Goal: Task Accomplishment & Management: Complete application form

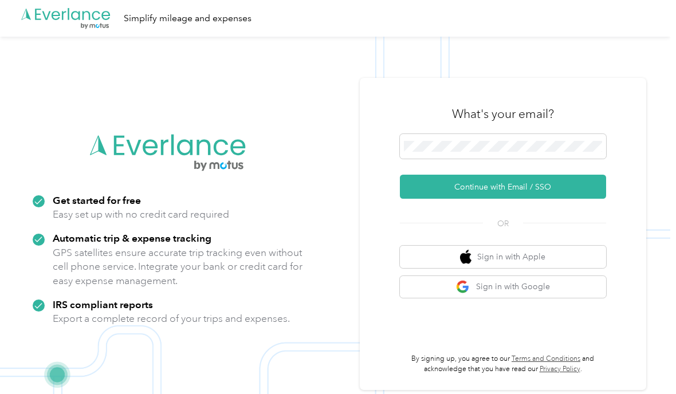
click at [495, 163] on div at bounding box center [503, 148] width 206 height 29
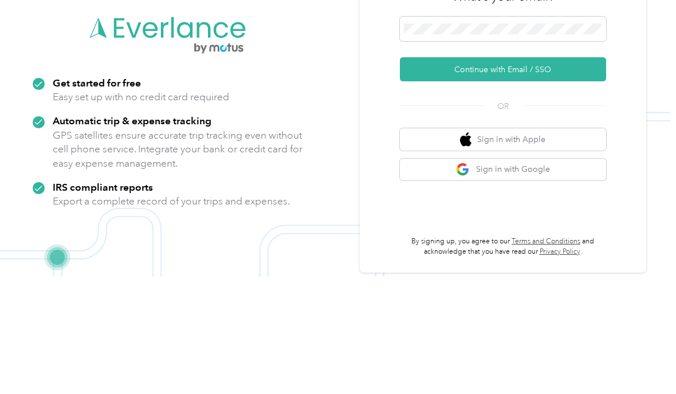
click at [570, 175] on button "Continue with Email / SSO" at bounding box center [503, 187] width 206 height 24
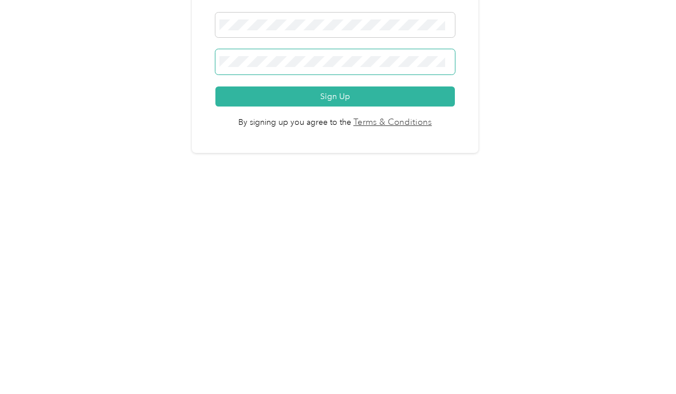
click at [338, 272] on button "Sign Up" at bounding box center [334, 282] width 239 height 20
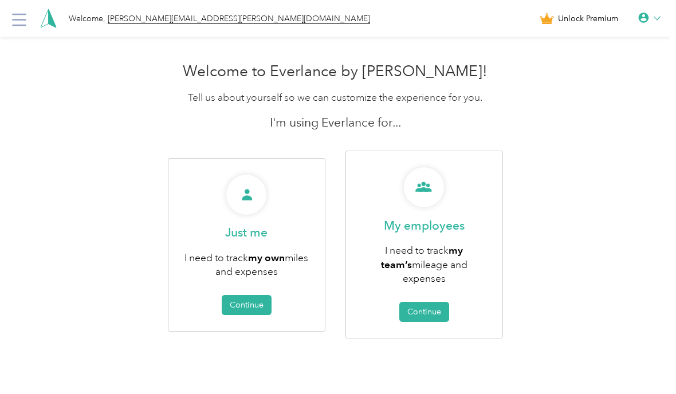
click at [263, 295] on button "Continue" at bounding box center [247, 305] width 50 height 20
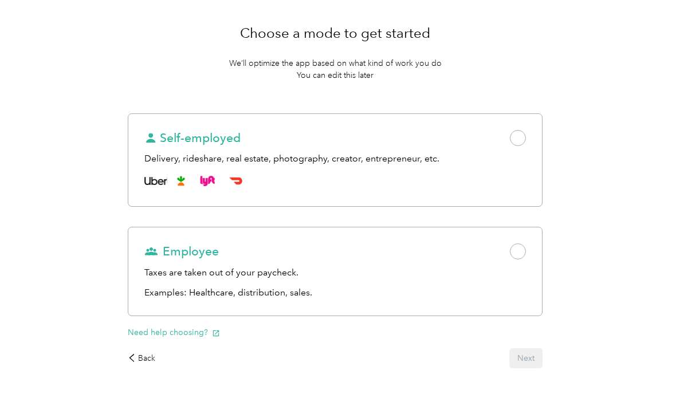
scroll to position [82, 0]
click at [205, 273] on div "Taxes are taken out of your paycheck." at bounding box center [334, 273] width 381 height 14
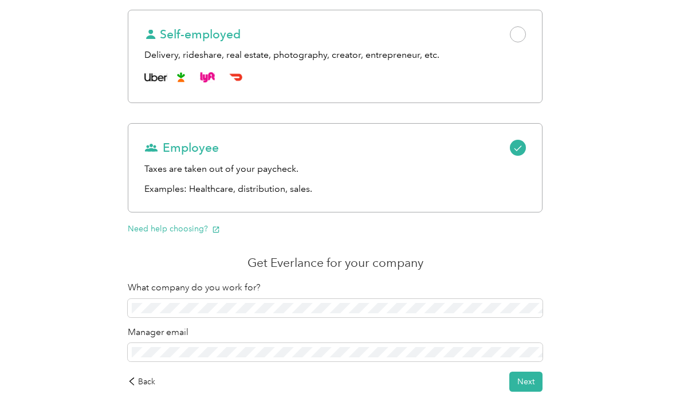
scroll to position [190, 0]
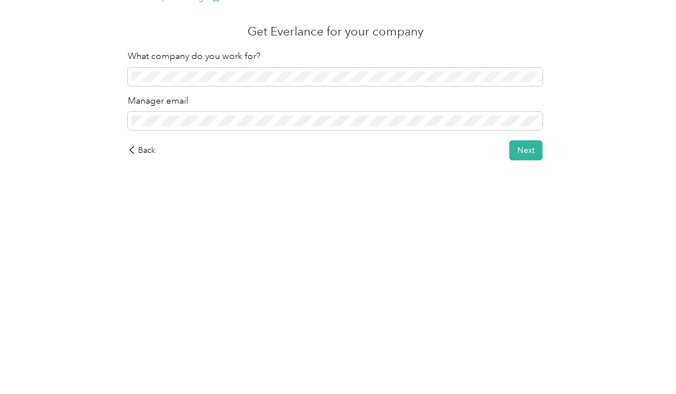
click at [536, 369] on button "Next" at bounding box center [525, 379] width 33 height 20
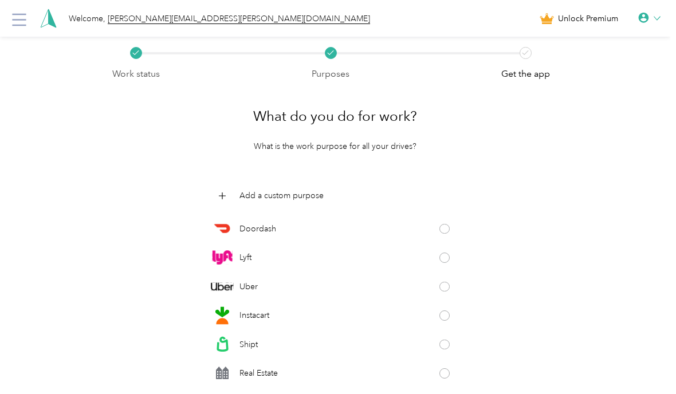
click at [27, 18] on icon at bounding box center [19, 20] width 18 height 18
